Goal: Obtain resource: Download file/media

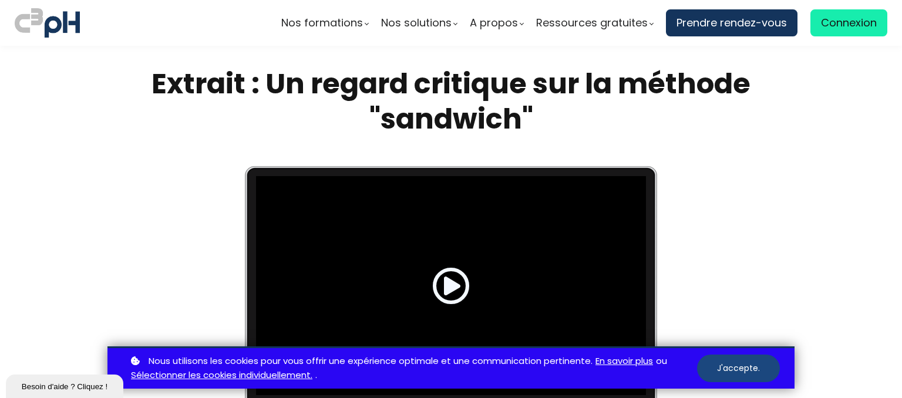
click at [738, 364] on button "J'accepte." at bounding box center [738, 369] width 83 height 28
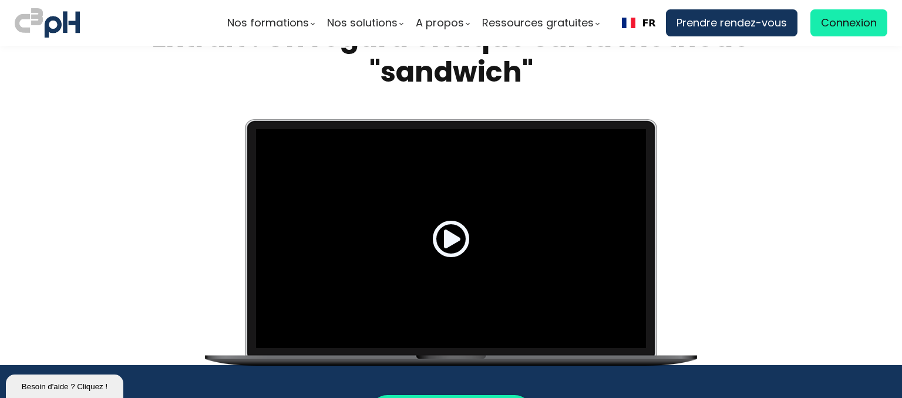
scroll to position [117, 0]
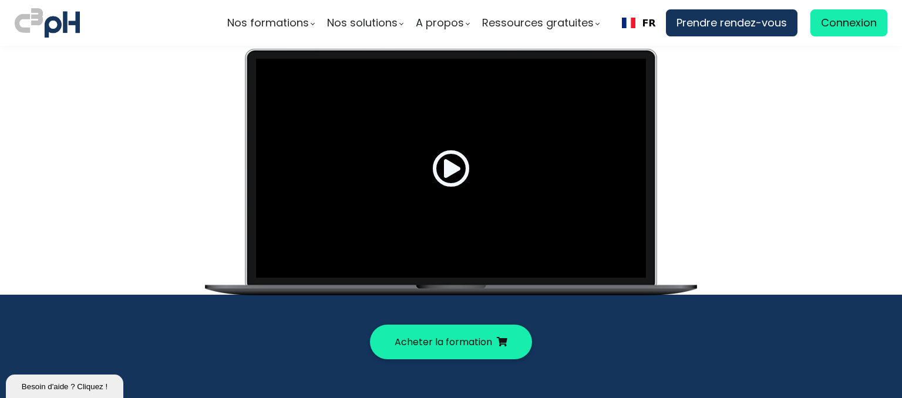
click at [450, 168] on span at bounding box center [451, 169] width 38 height 38
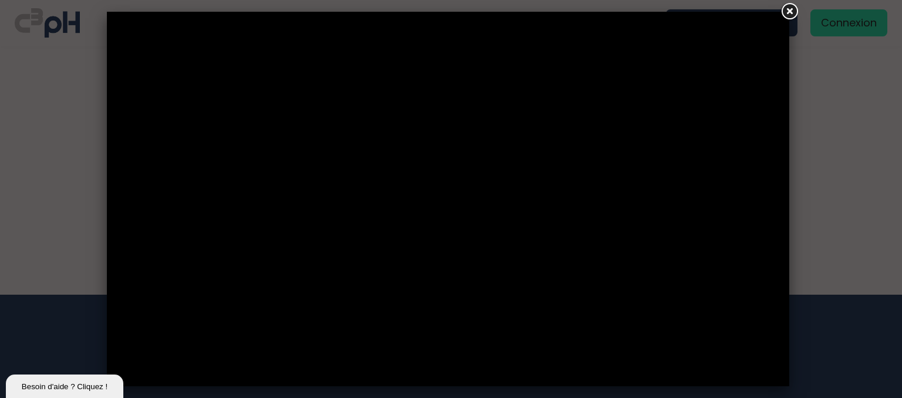
click at [791, 14] on link at bounding box center [788, 11] width 21 height 21
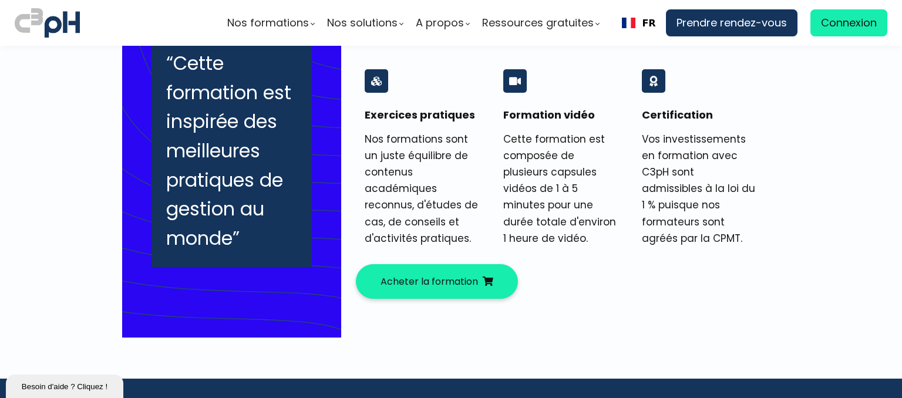
scroll to position [822, 0]
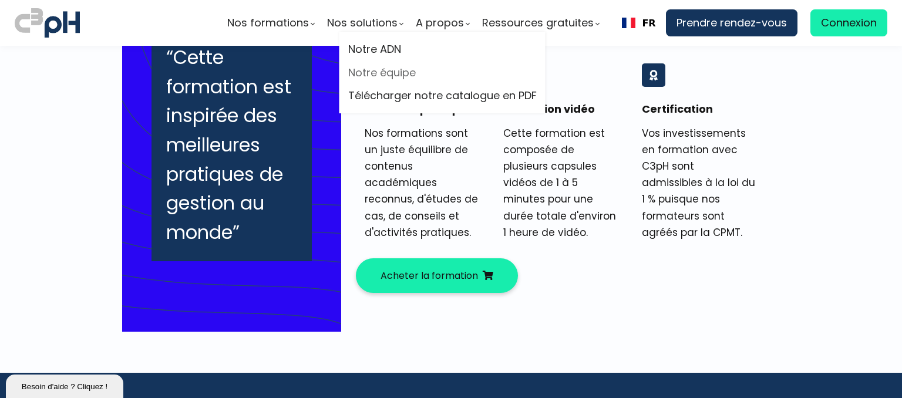
click at [401, 73] on link "Notre équipe" at bounding box center [442, 73] width 188 height 18
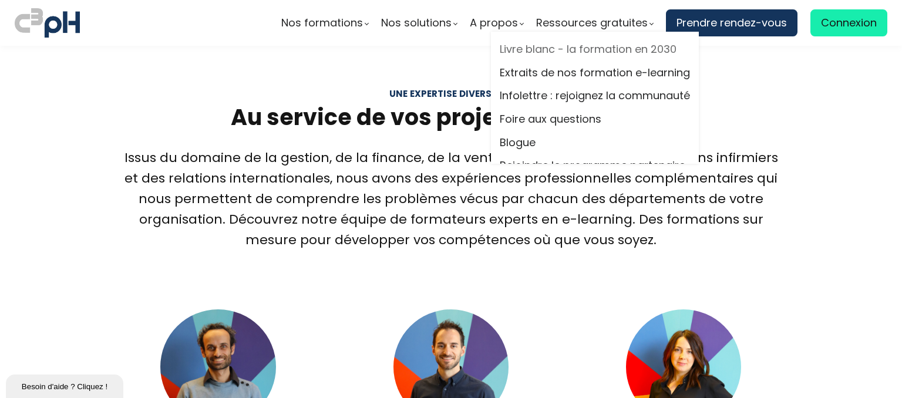
click at [570, 50] on link "Livre blanc - la formation en 2030" at bounding box center [595, 50] width 190 height 18
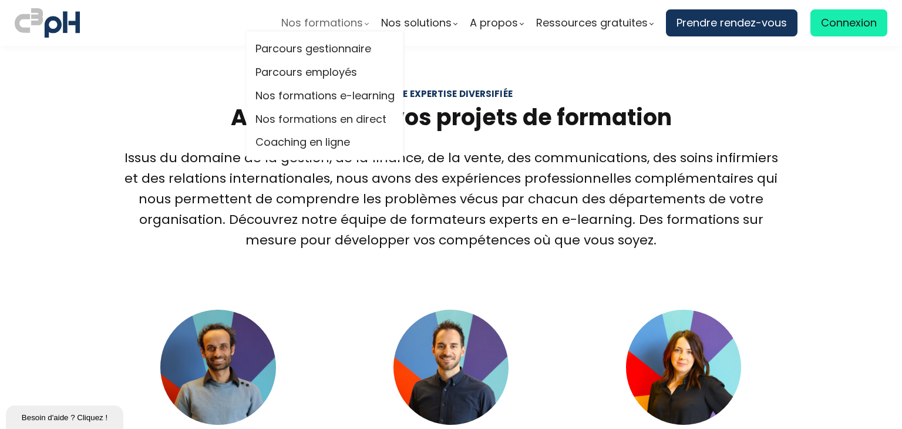
click at [321, 22] on span "Nos formations" at bounding box center [322, 23] width 82 height 18
click at [316, 49] on link "Parcours gestionnaire" at bounding box center [324, 50] width 139 height 18
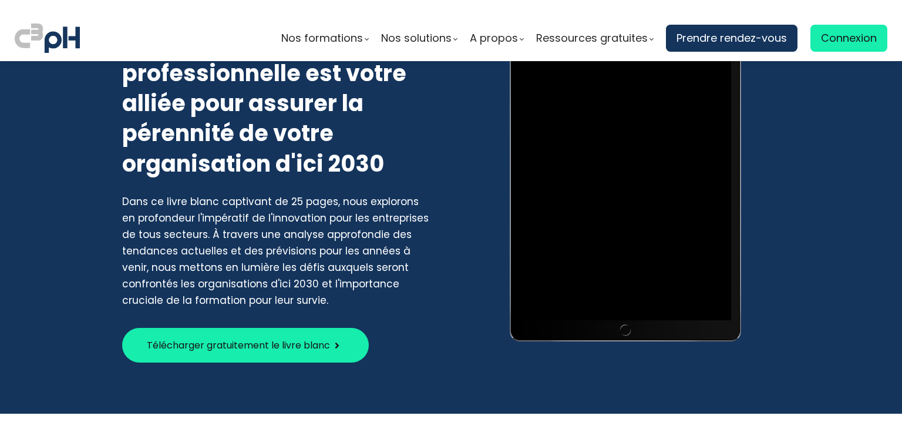
scroll to position [117, 0]
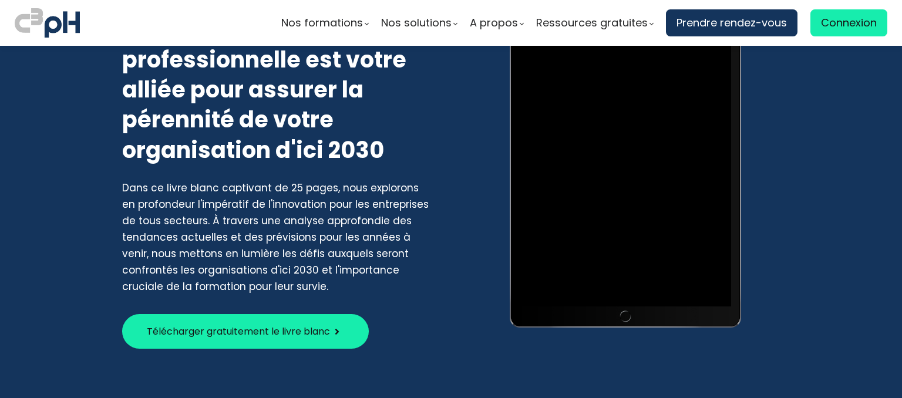
click at [255, 334] on span "Télécharger gratuitement le livre blanc" at bounding box center [238, 331] width 183 height 15
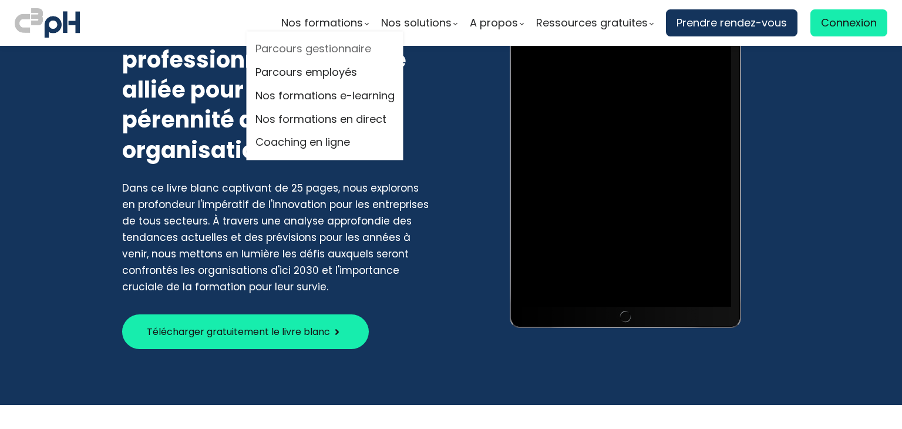
click at [327, 47] on link "Parcours gestionnaire" at bounding box center [324, 50] width 139 height 18
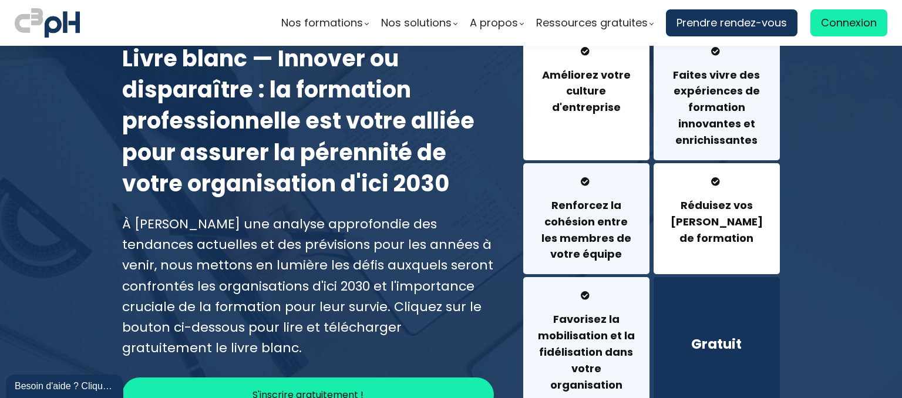
scroll to position [117, 0]
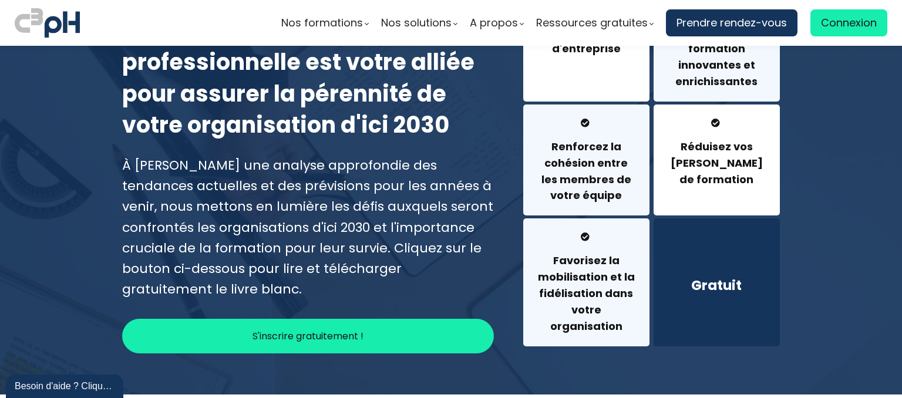
click at [318, 340] on span "S'inscrire gratuitement !" at bounding box center [307, 336] width 111 height 15
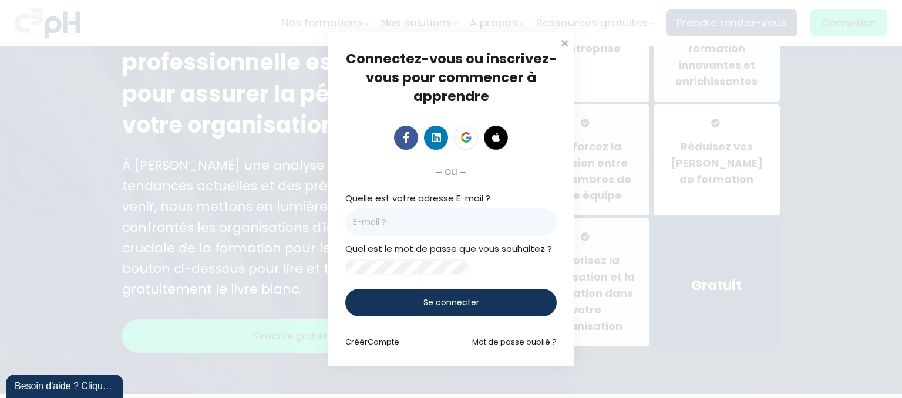
click at [395, 139] on div at bounding box center [406, 138] width 30 height 24
click at [399, 137] on link at bounding box center [406, 138] width 24 height 24
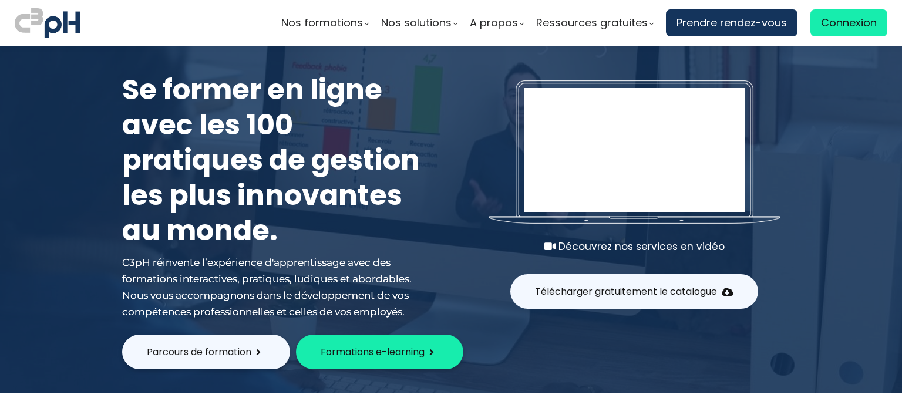
click at [225, 343] on button "Parcours de formation" at bounding box center [206, 352] width 168 height 35
type input "[PERSON_NAME]"
type input "[EMAIL_ADDRESS][DOMAIN_NAME]"
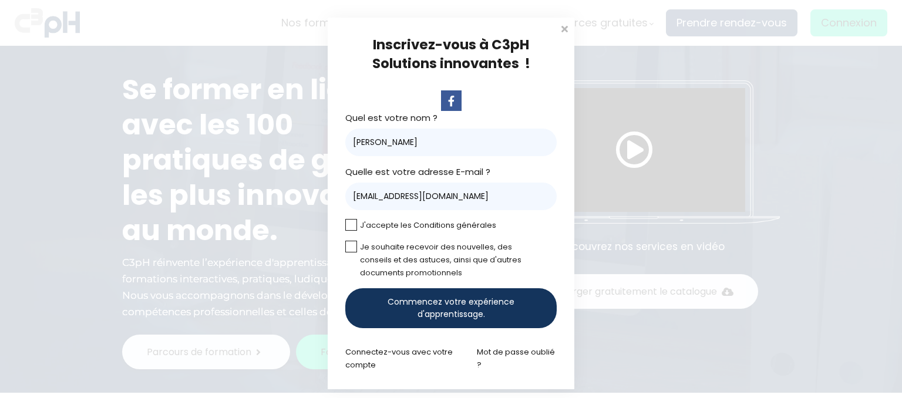
click at [353, 222] on label at bounding box center [351, 225] width 12 height 12
click at [0, 0] on input "checkbox" at bounding box center [0, 0] width 0 height 0
click at [498, 312] on span "Commencez votre expérience d'apprentissage." at bounding box center [450, 308] width 171 height 25
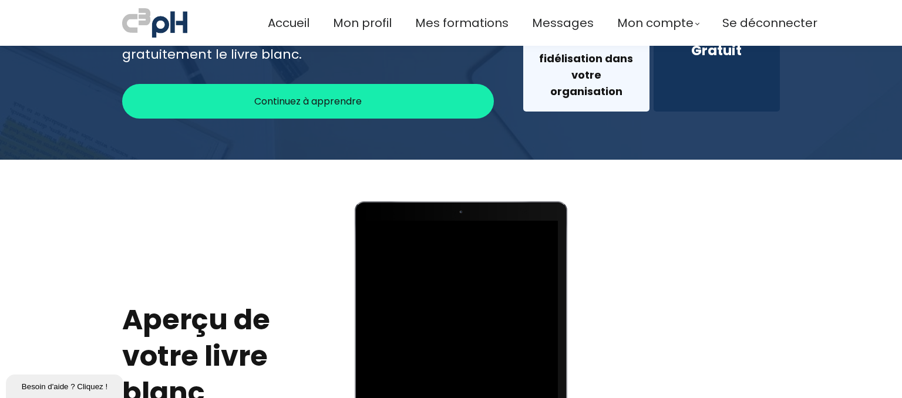
click at [359, 107] on div "Continuez à apprendre" at bounding box center [308, 101] width 372 height 35
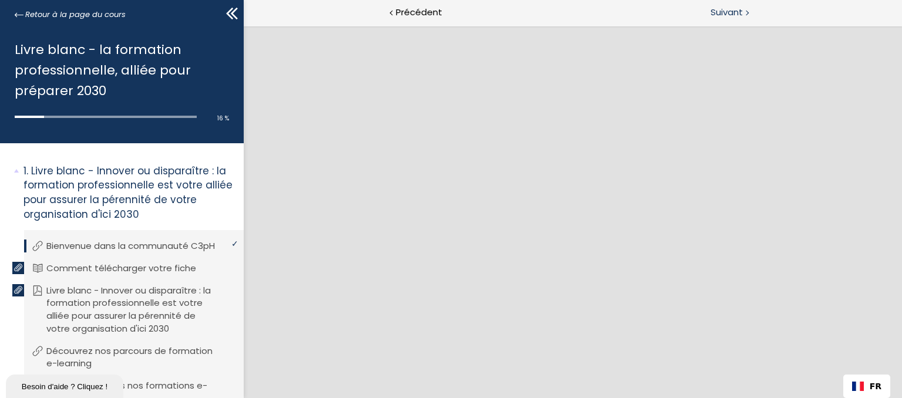
click at [731, 9] on span "Suivant" at bounding box center [726, 12] width 32 height 15
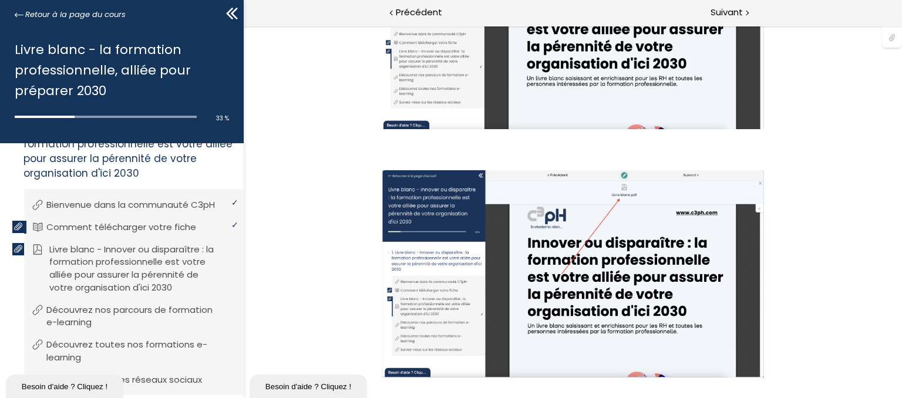
scroll to position [59, 0]
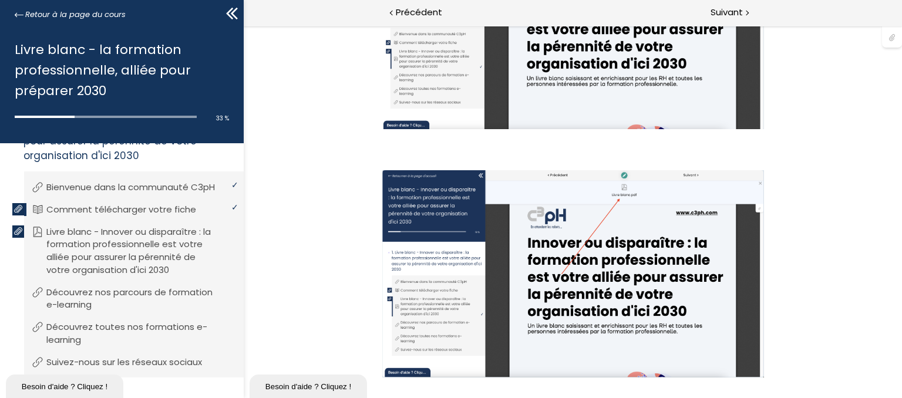
click at [102, 216] on p "Comment télécharger votre fiche" at bounding box center [129, 209] width 167 height 13
click at [18, 213] on icon at bounding box center [18, 209] width 8 height 8
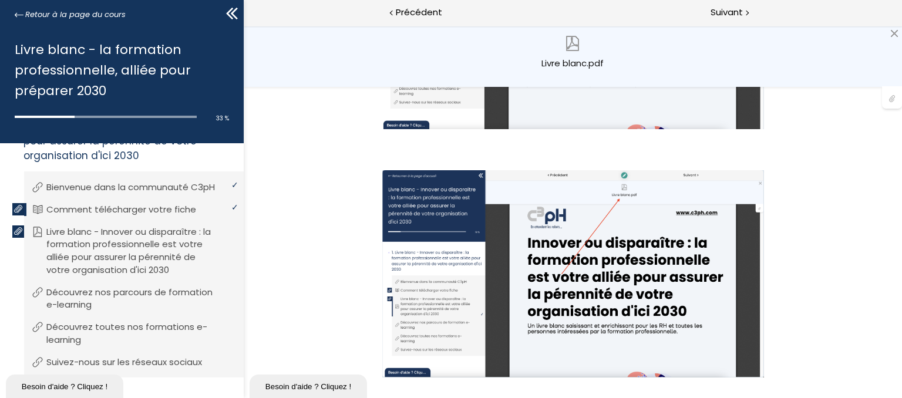
click at [572, 65] on div "Livre blanc.pdf" at bounding box center [572, 67] width 100 height 23
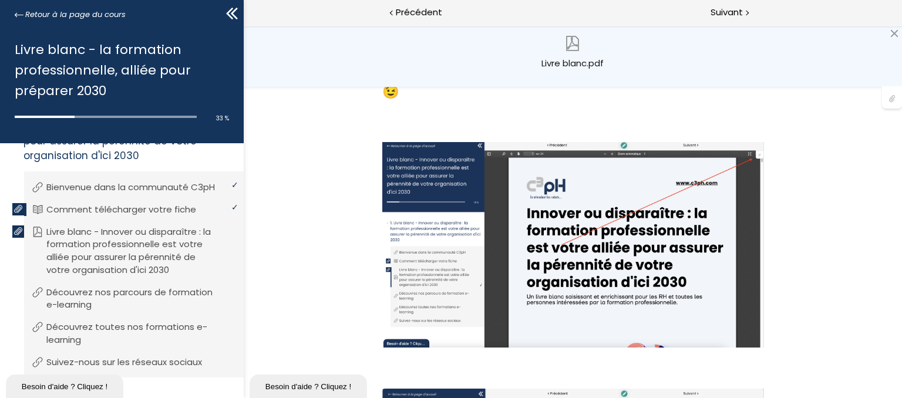
scroll to position [218, 0]
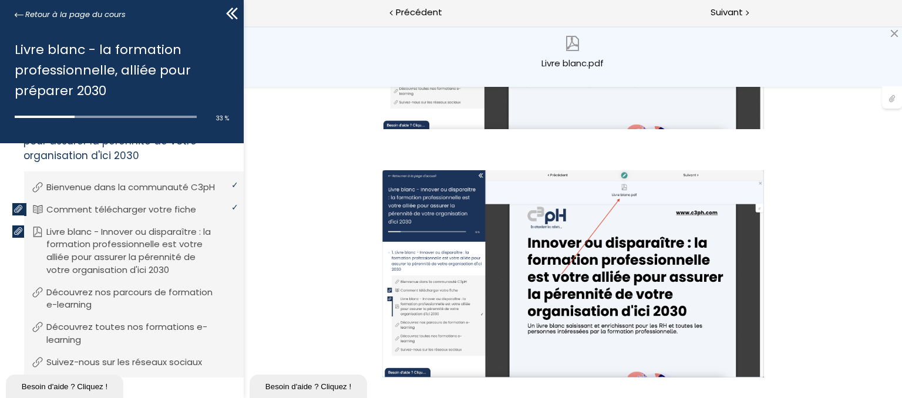
click at [893, 99] on div at bounding box center [892, 97] width 20 height 22
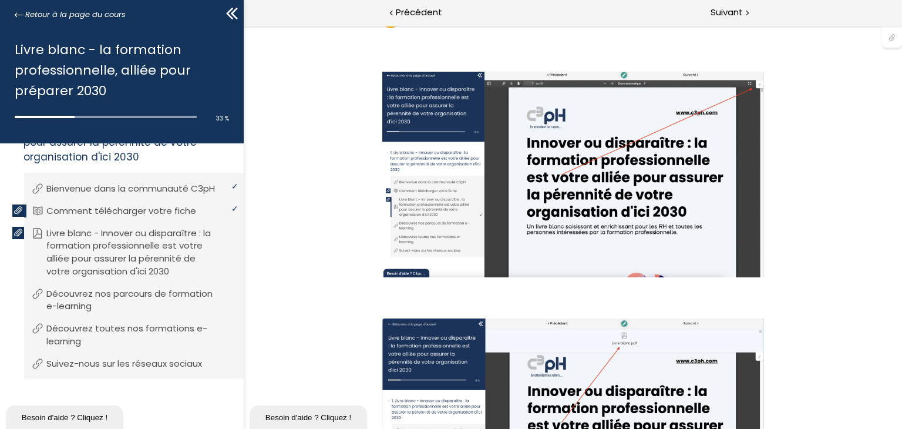
scroll to position [129, 0]
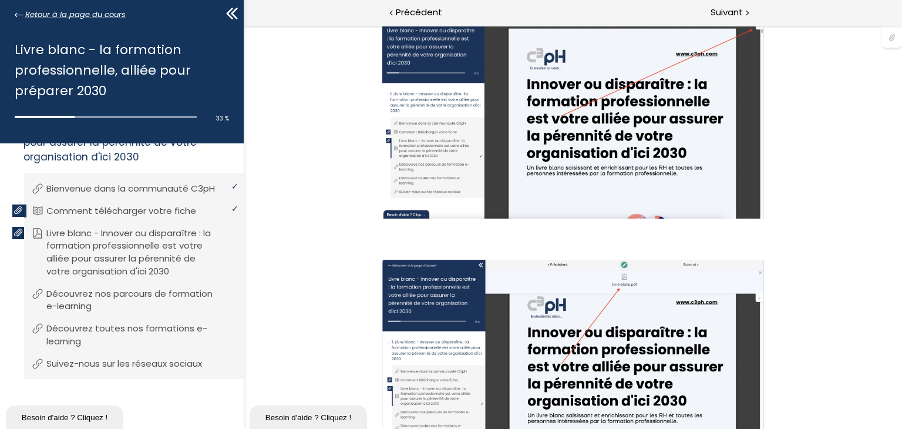
click at [91, 15] on span "Retour à la page du cours" at bounding box center [75, 14] width 100 height 13
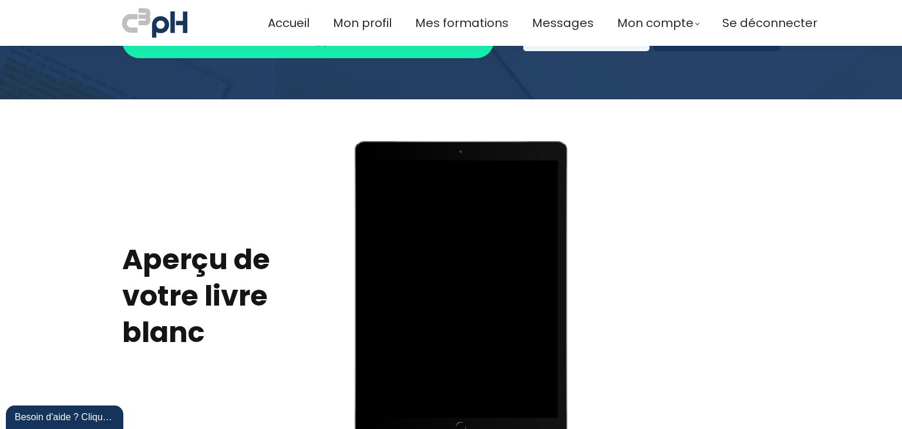
scroll to position [352, 0]
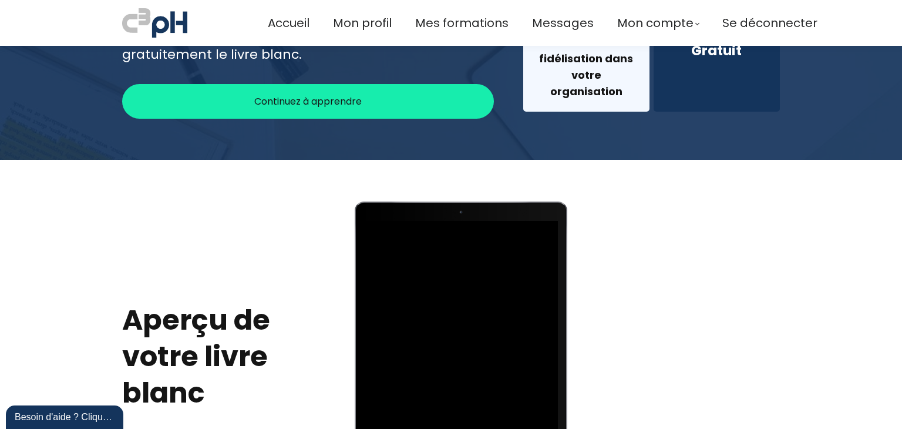
click at [359, 98] on span "Continuez à apprendre" at bounding box center [307, 101] width 107 height 15
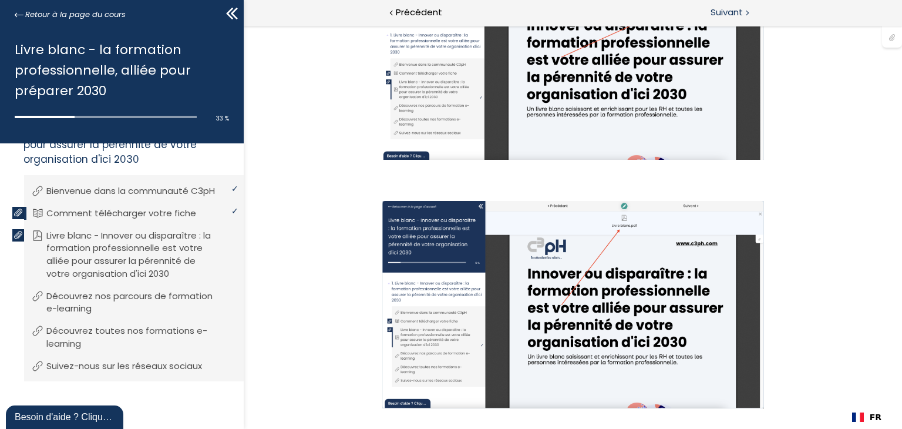
click at [734, 12] on span "Suivant" at bounding box center [726, 12] width 32 height 15
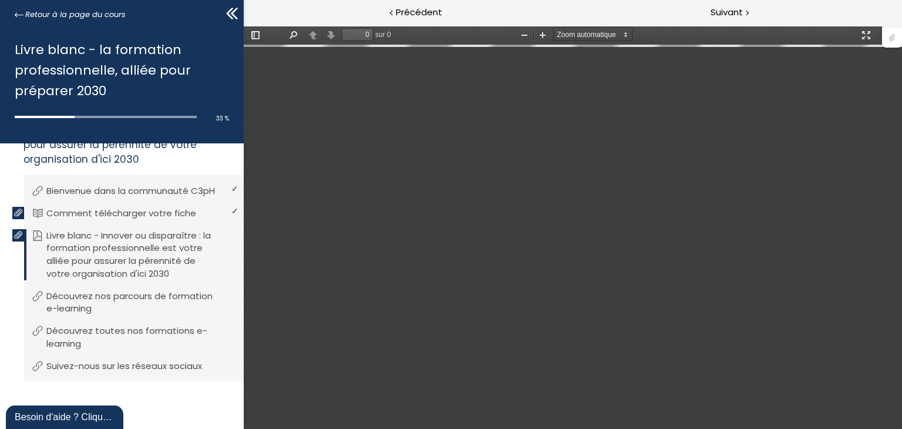
click at [68, 413] on div "Besoin d'aide ? Cliquez !" at bounding box center [65, 417] width 100 height 14
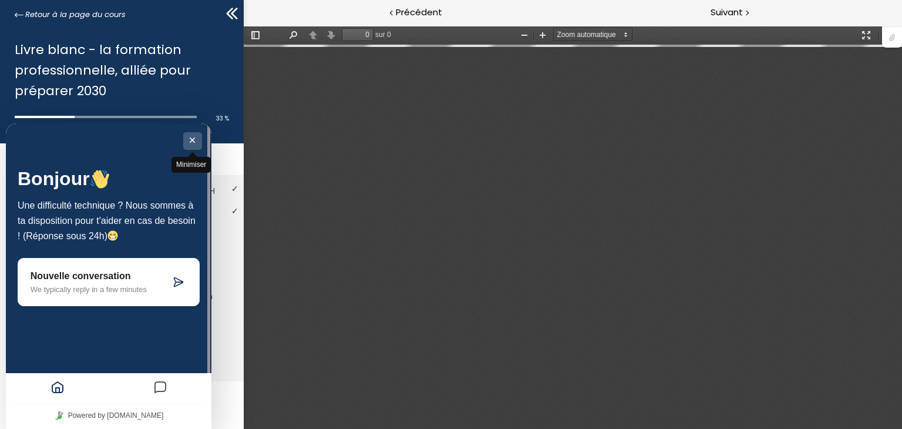
click at [195, 140] on button "Minimiser" at bounding box center [192, 141] width 19 height 18
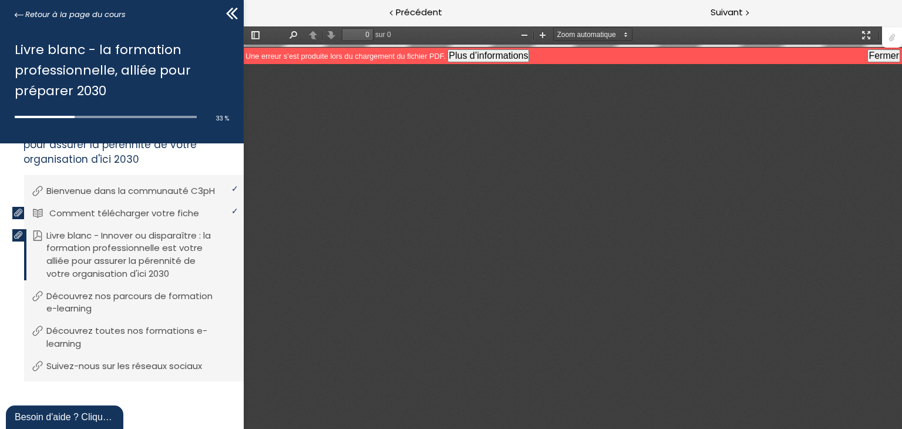
click at [141, 212] on p "Comment télécharger votre fiche" at bounding box center [132, 213] width 167 height 13
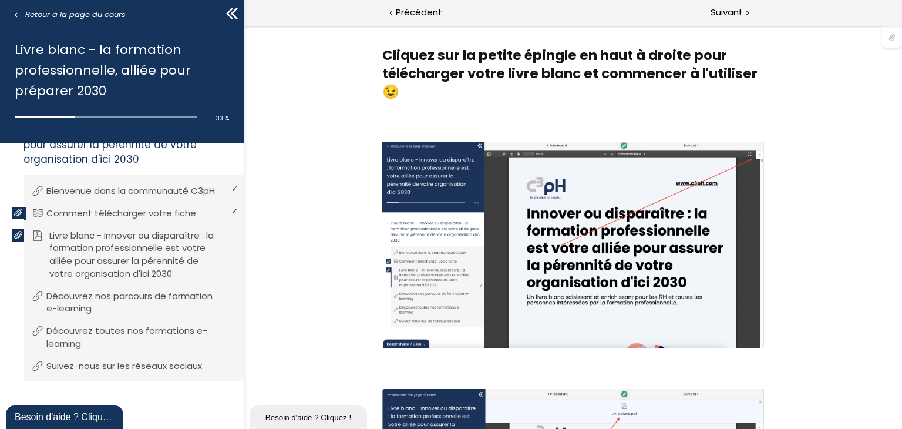
click at [115, 261] on p "Livre blanc - Innover ou disparaître : la formation professionnelle est votre a…" at bounding box center [142, 254] width 187 height 51
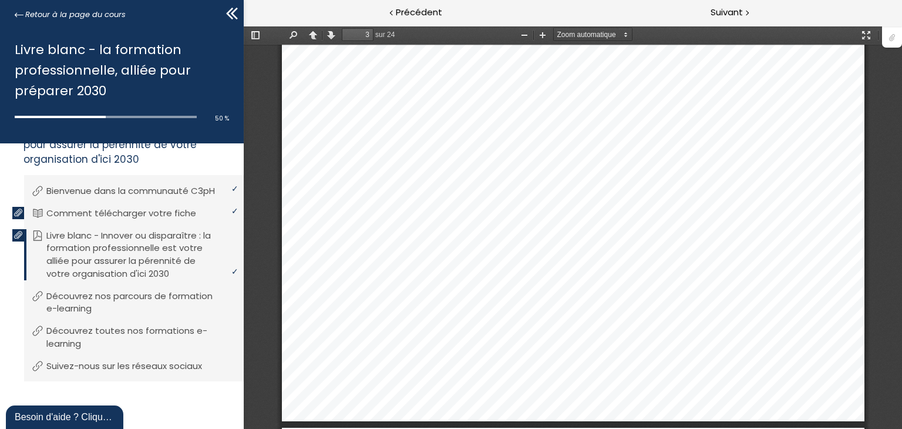
scroll to position [270, 0]
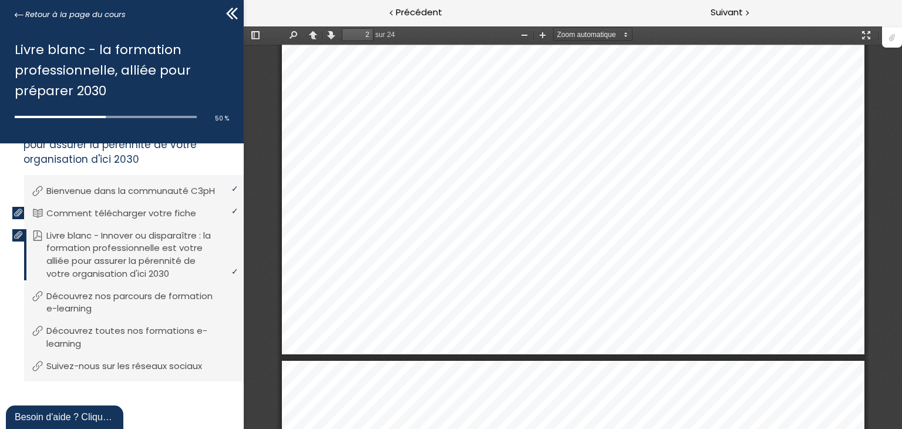
type input "1"
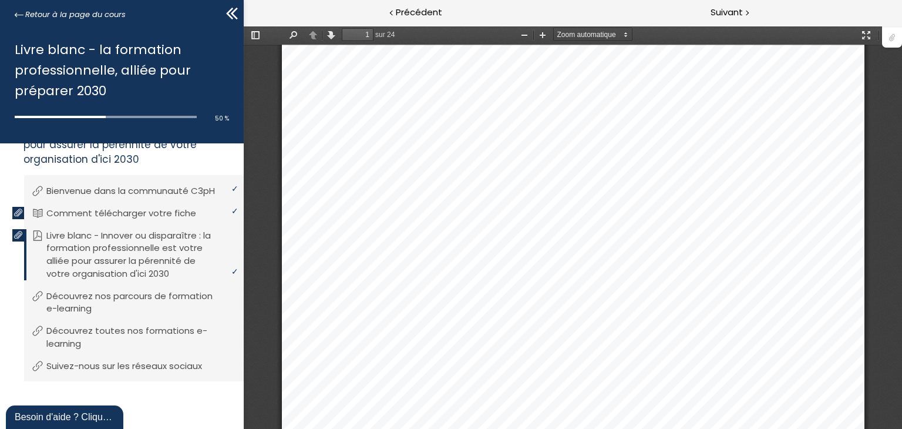
scroll to position [0, 0]
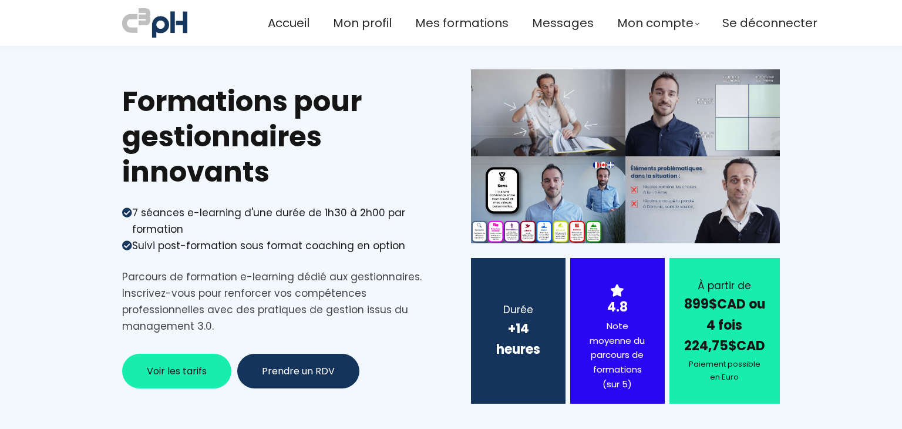
click at [178, 370] on span "Voir les tarifs" at bounding box center [177, 370] width 60 height 15
click at [177, 370] on span "Voir les tarifs" at bounding box center [177, 370] width 60 height 15
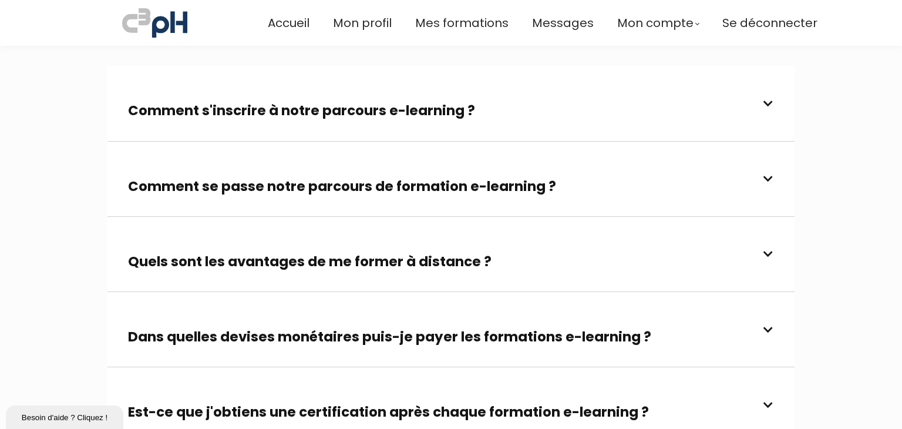
scroll to position [2735, 0]
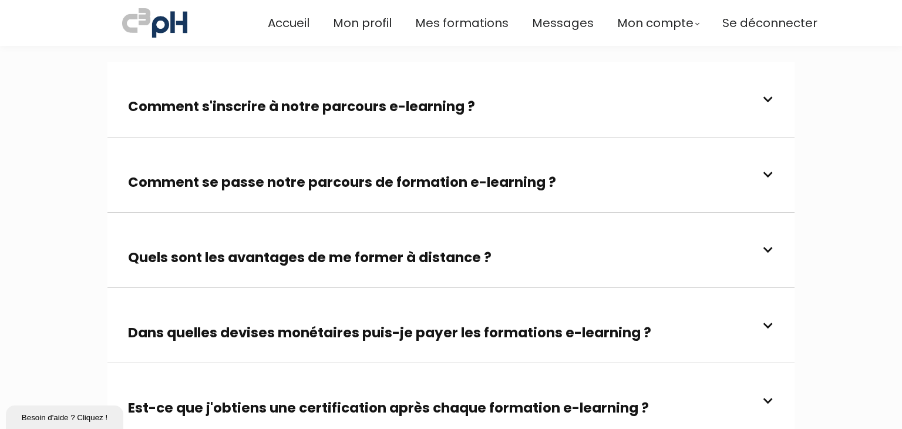
click at [298, 173] on h3 "Comment se passe notre parcours de formation e-learning ?" at bounding box center [342, 182] width 428 height 19
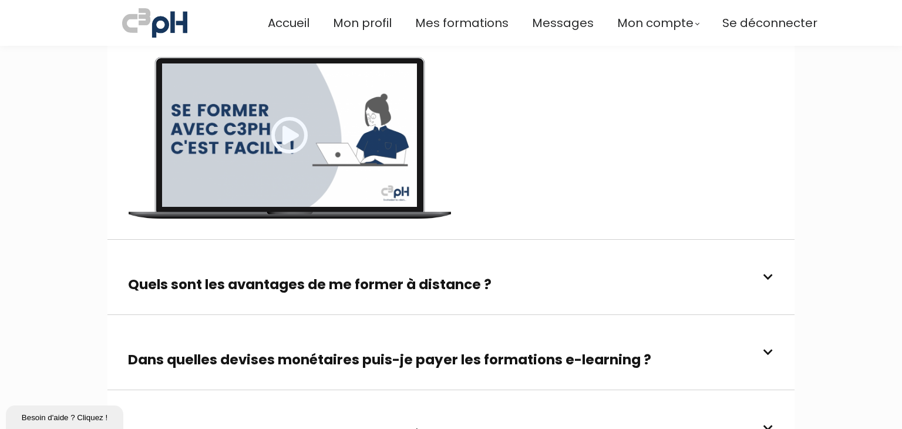
scroll to position [2970, 0]
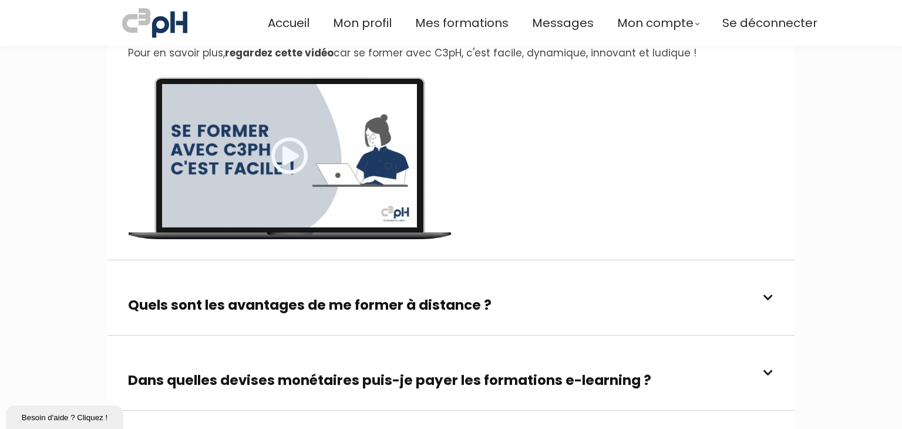
click at [299, 137] on span at bounding box center [290, 156] width 38 height 38
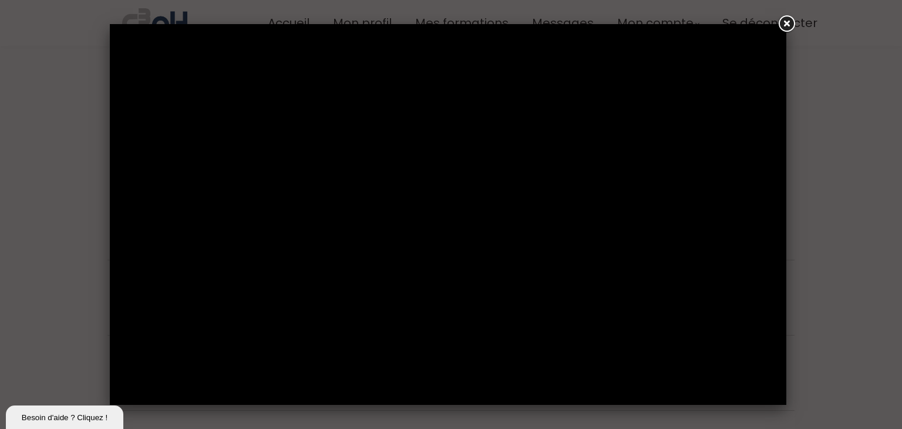
click at [788, 22] on link at bounding box center [786, 24] width 21 height 21
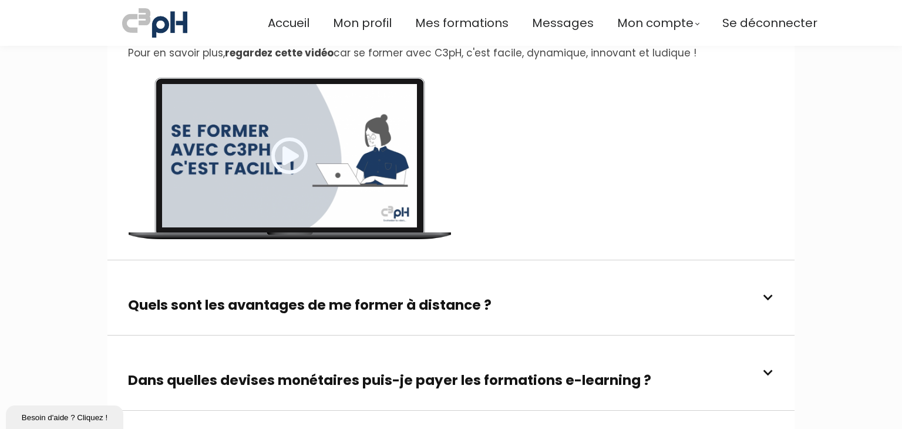
scroll to position [3029, 0]
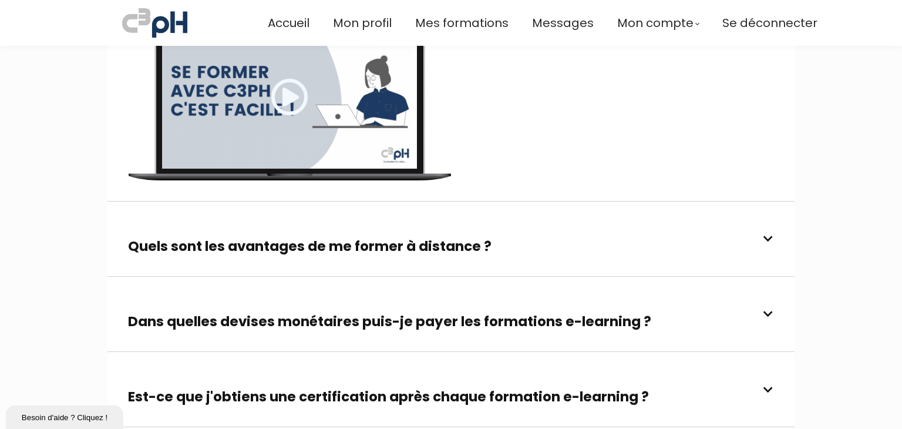
click at [358, 237] on h3 "Quels sont les avantages de me former à distance ?" at bounding box center [309, 246] width 363 height 19
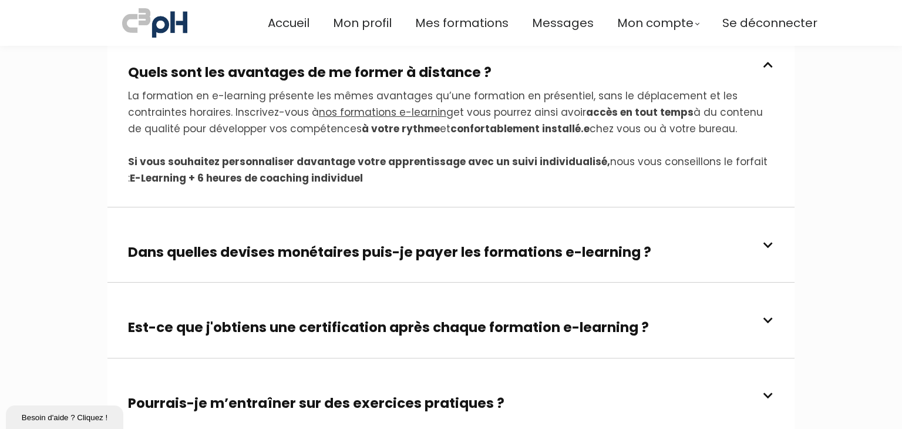
scroll to position [3264, 0]
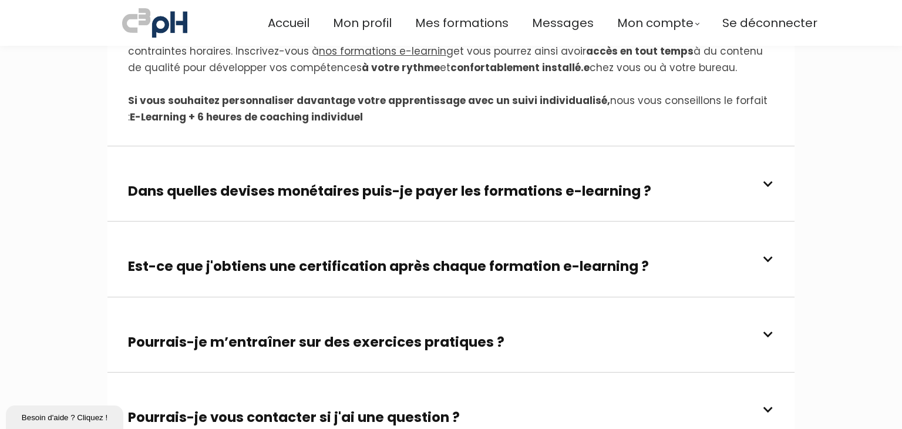
click at [483, 181] on h3 "Dans quelles devises monétaires puis-je payer les formations e-learning ?" at bounding box center [389, 190] width 523 height 19
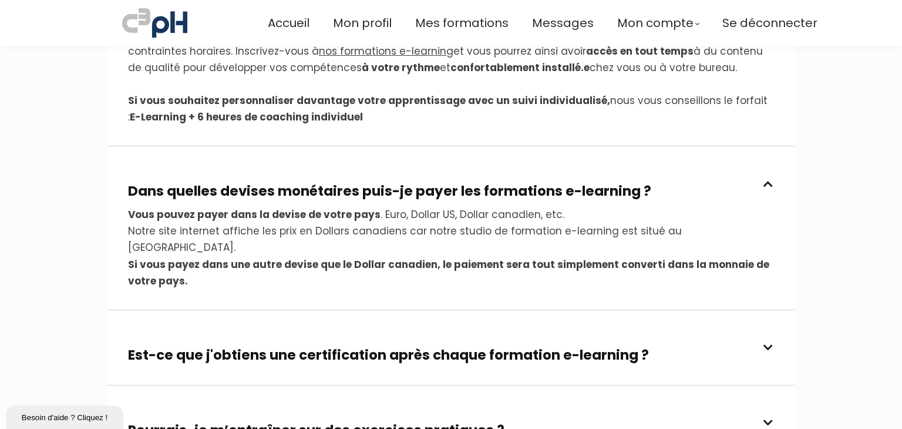
click at [489, 181] on h3 "Dans quelles devises monétaires puis-je payer les formations e-learning ?" at bounding box center [389, 190] width 523 height 19
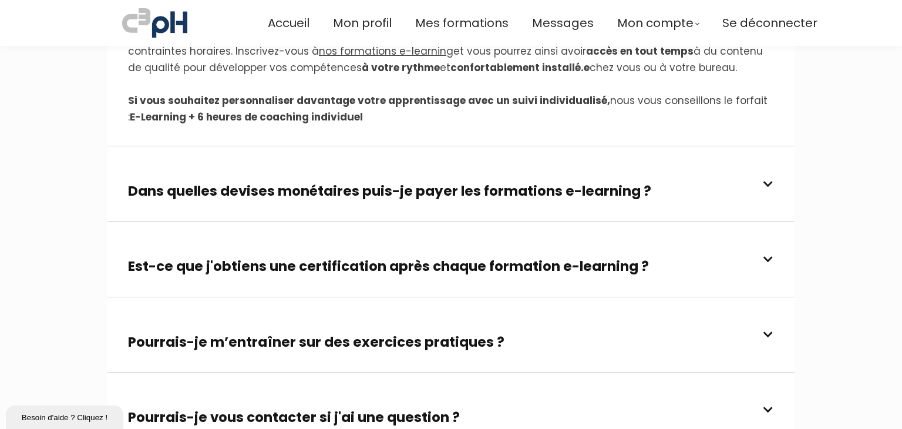
click at [476, 257] on h3 "Est-ce que j'obtiens une certification après chaque formation e-learning ?" at bounding box center [388, 266] width 521 height 19
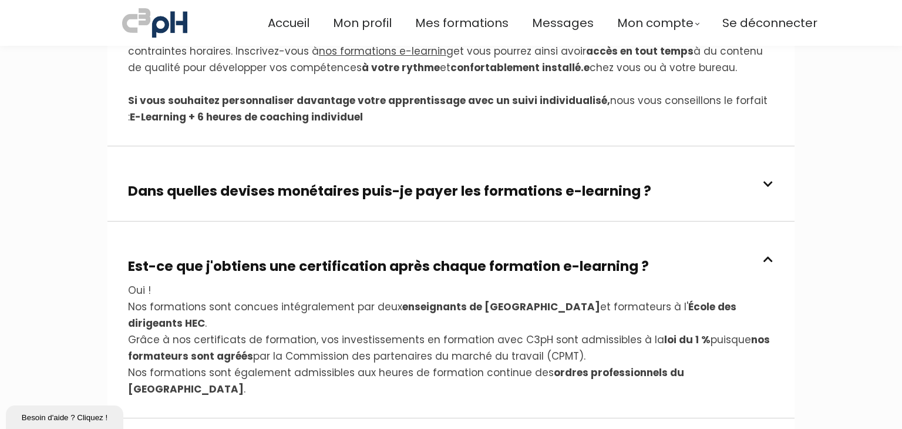
click at [478, 257] on h3 "Est-ce que j'obtiens une certification après chaque formation e-learning ?" at bounding box center [388, 266] width 521 height 19
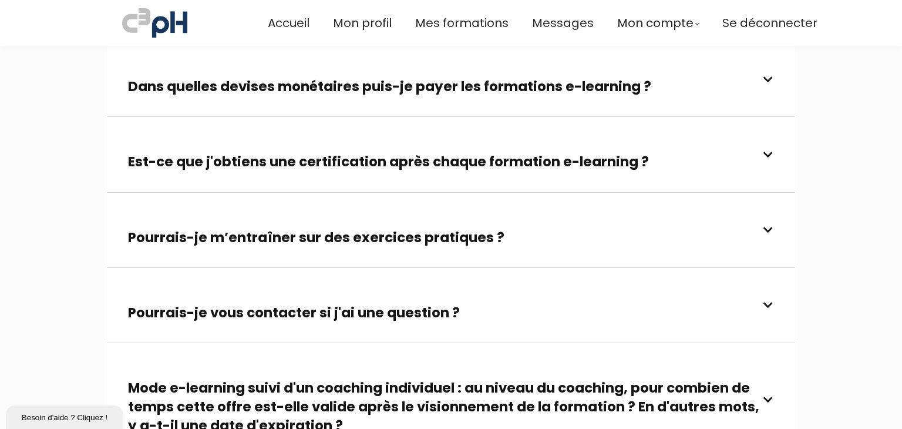
scroll to position [3381, 0]
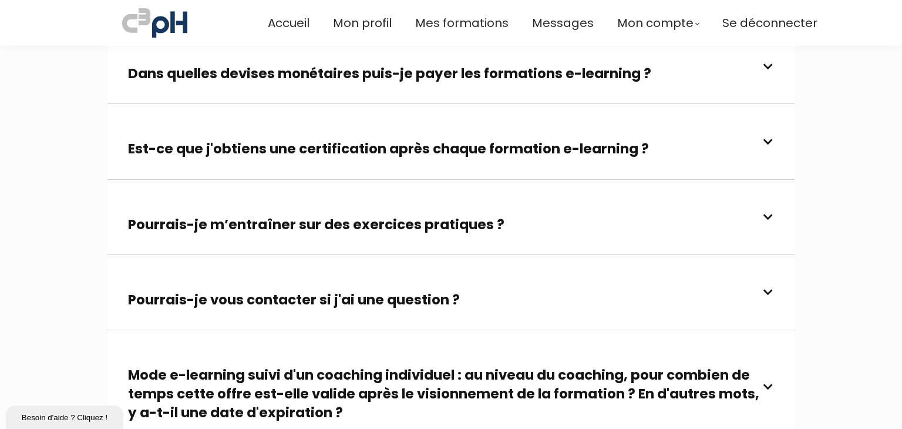
click at [484, 215] on h3 "Pourrais-je m’entraîner sur des exercices pratiques ?" at bounding box center [316, 224] width 376 height 19
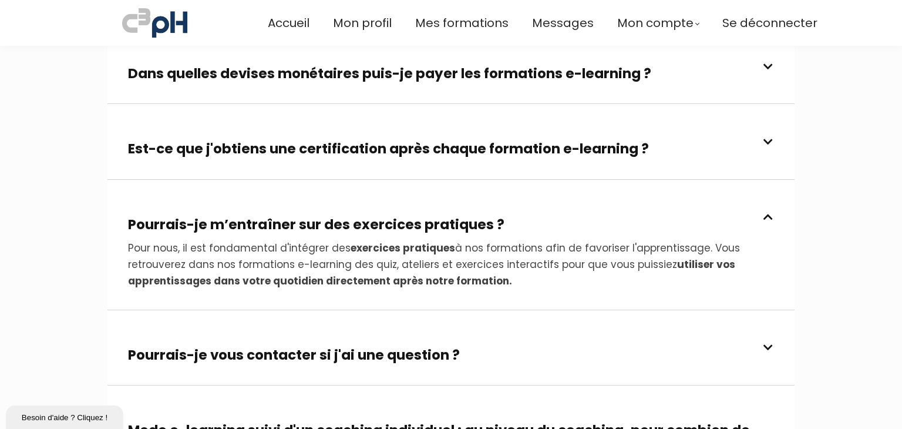
click at [465, 215] on h3 "Pourrais-je m’entraîner sur des exercices pratiques ?" at bounding box center [316, 224] width 376 height 19
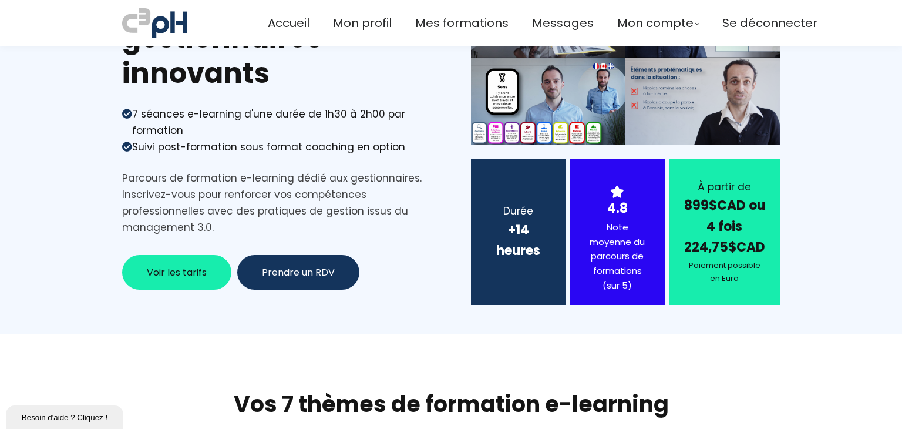
scroll to position [0, 0]
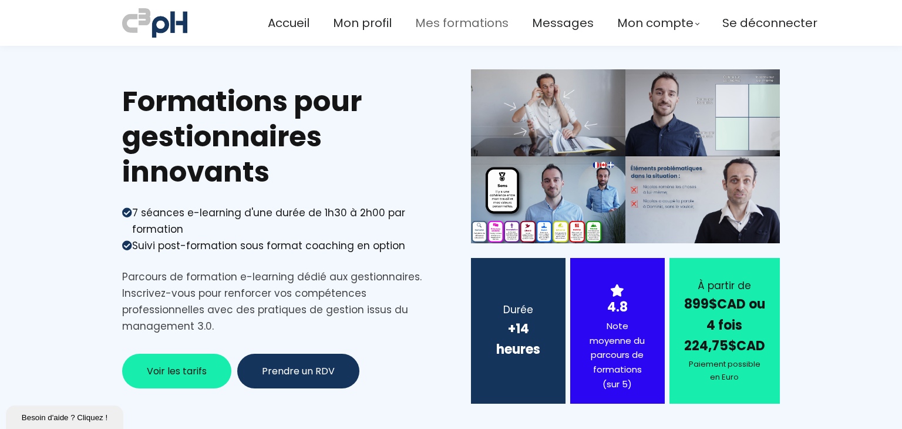
click at [455, 21] on span "Mes formations" at bounding box center [461, 23] width 93 height 19
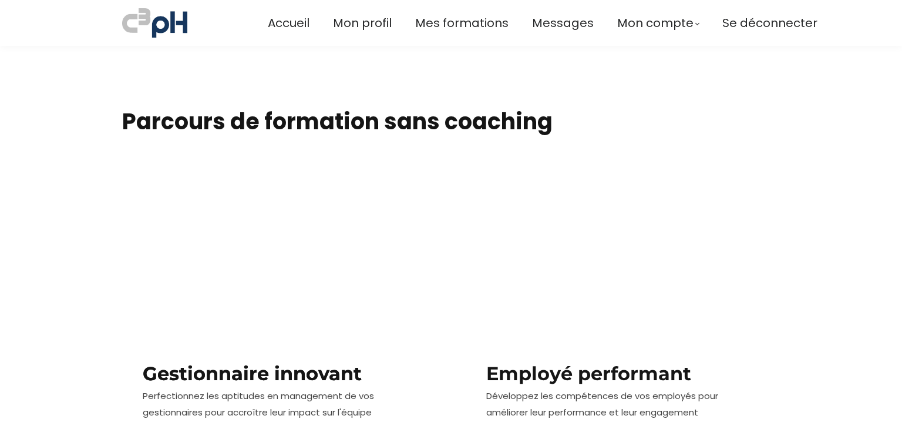
scroll to position [528, 0]
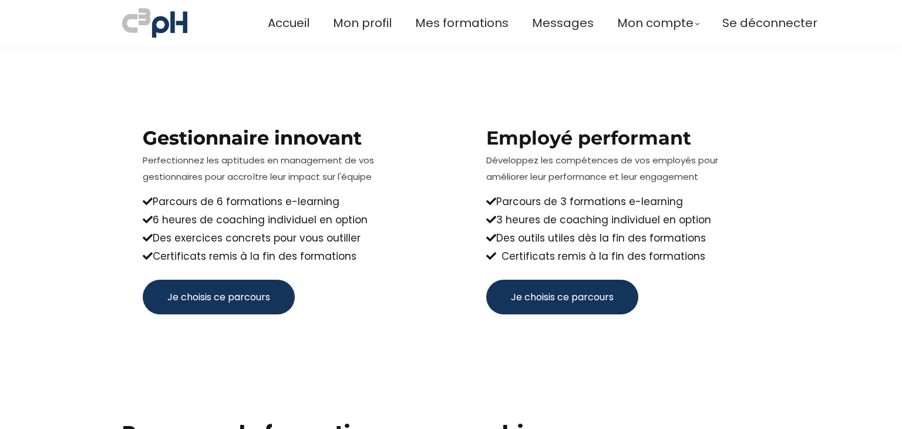
click at [235, 296] on span "Je choisis ce parcours" at bounding box center [218, 296] width 103 height 15
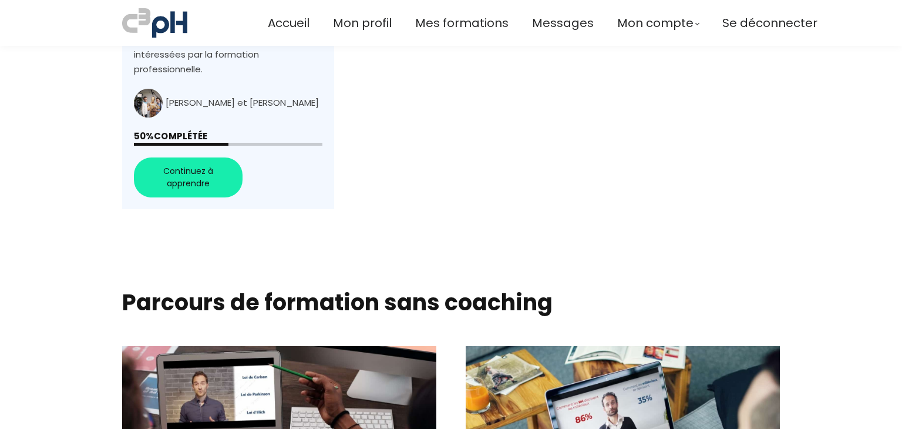
scroll to position [987, 0]
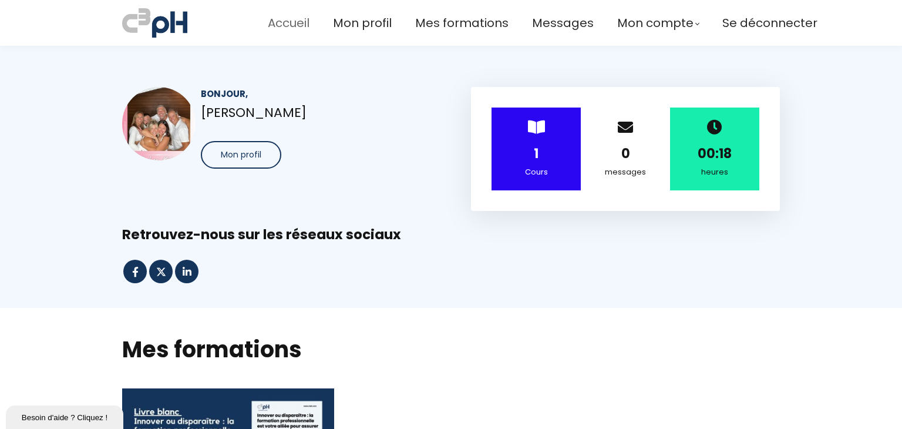
click at [289, 25] on span "Accueil" at bounding box center [289, 23] width 42 height 19
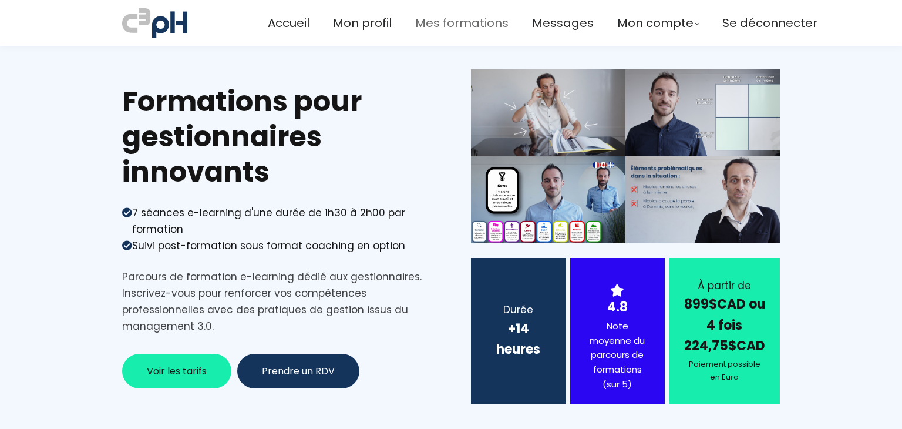
click at [457, 25] on span "Mes formations" at bounding box center [461, 23] width 93 height 19
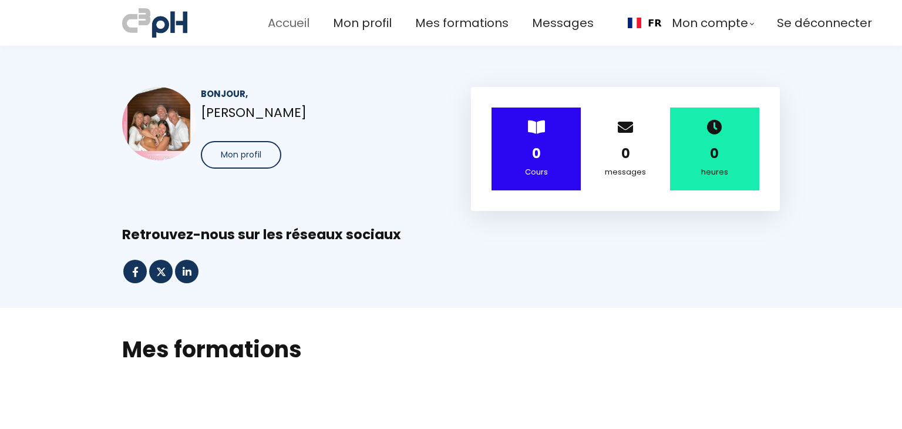
click at [284, 25] on span "Accueil" at bounding box center [289, 23] width 42 height 19
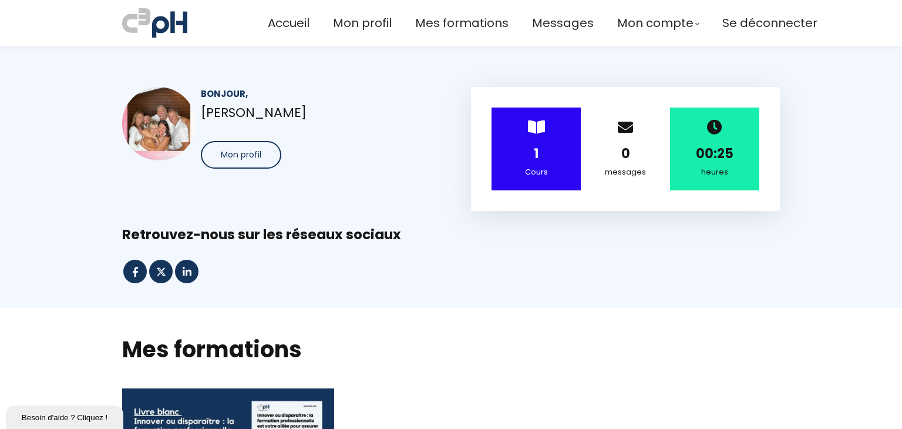
click at [234, 160] on button "Mon profil" at bounding box center [241, 155] width 80 height 28
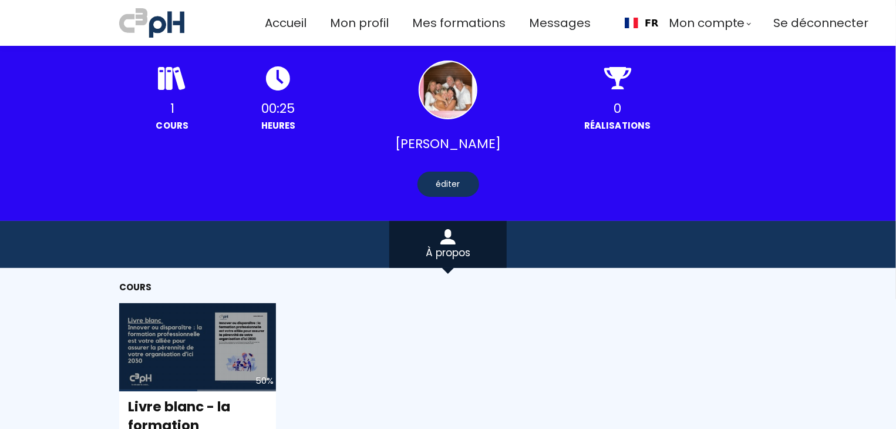
click at [449, 93] on div at bounding box center [448, 89] width 59 height 59
click at [449, 181] on div "éditer" at bounding box center [448, 183] width 62 height 25
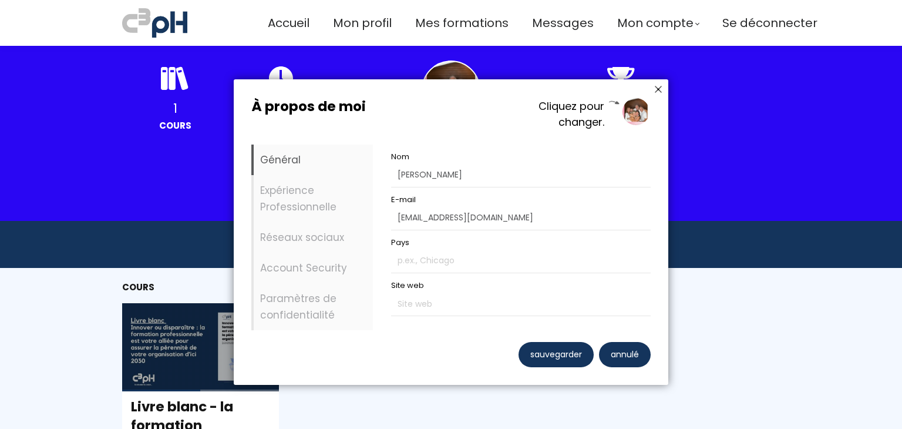
click at [639, 113] on div at bounding box center [635, 111] width 29 height 29
click at [656, 90] on icon at bounding box center [658, 89] width 14 height 14
